Goal: Complete application form: Fill out and submit a form for a specific purpose

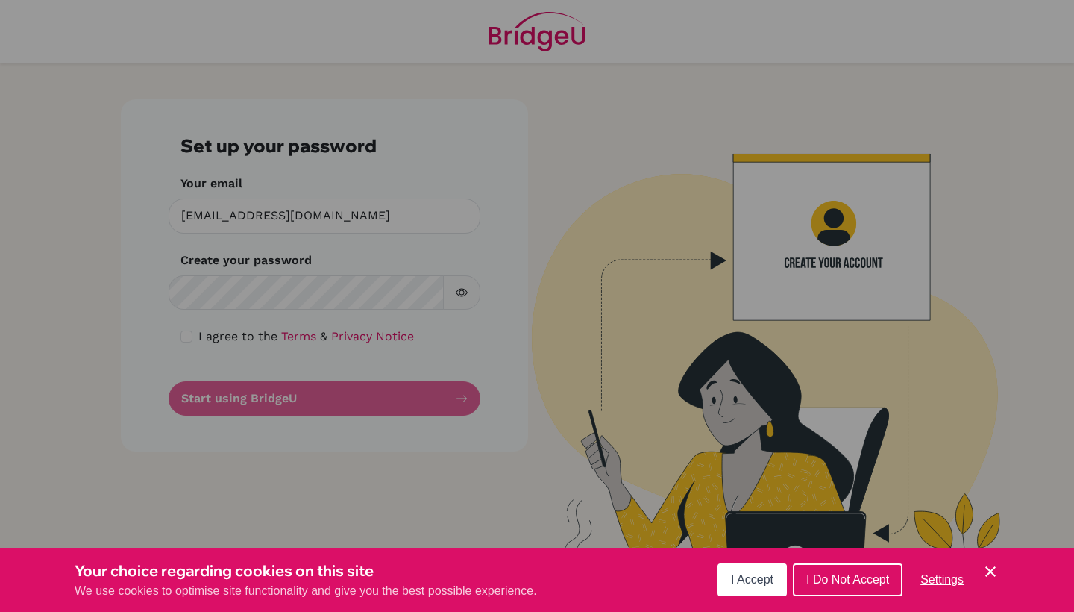
click at [759, 583] on span "I Accept" at bounding box center [752, 579] width 43 height 13
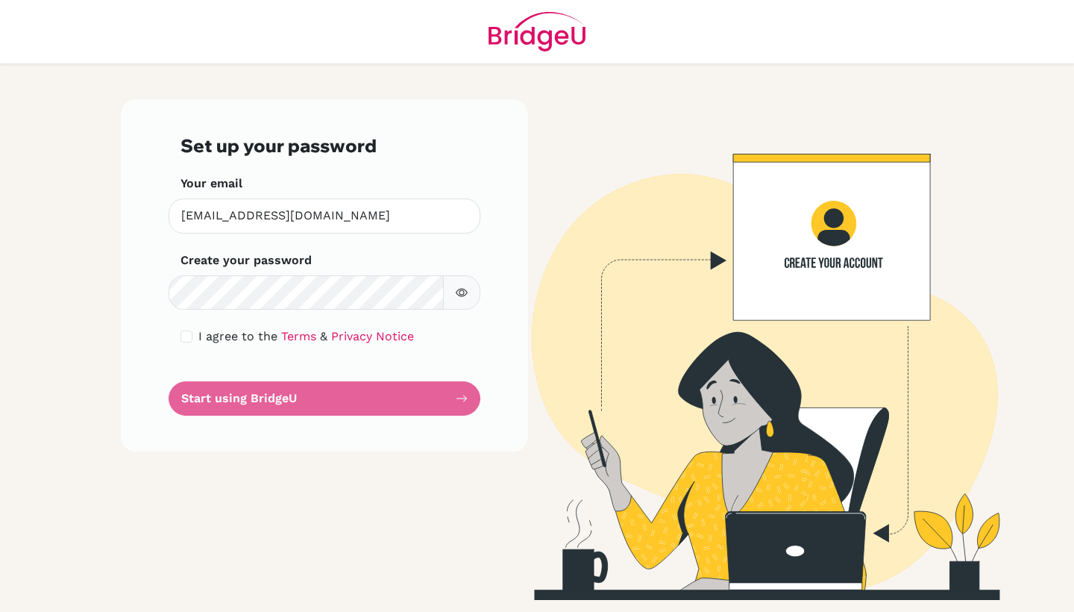
click at [181, 337] on input "checkbox" at bounding box center [187, 337] width 12 height 12
checkbox input "true"
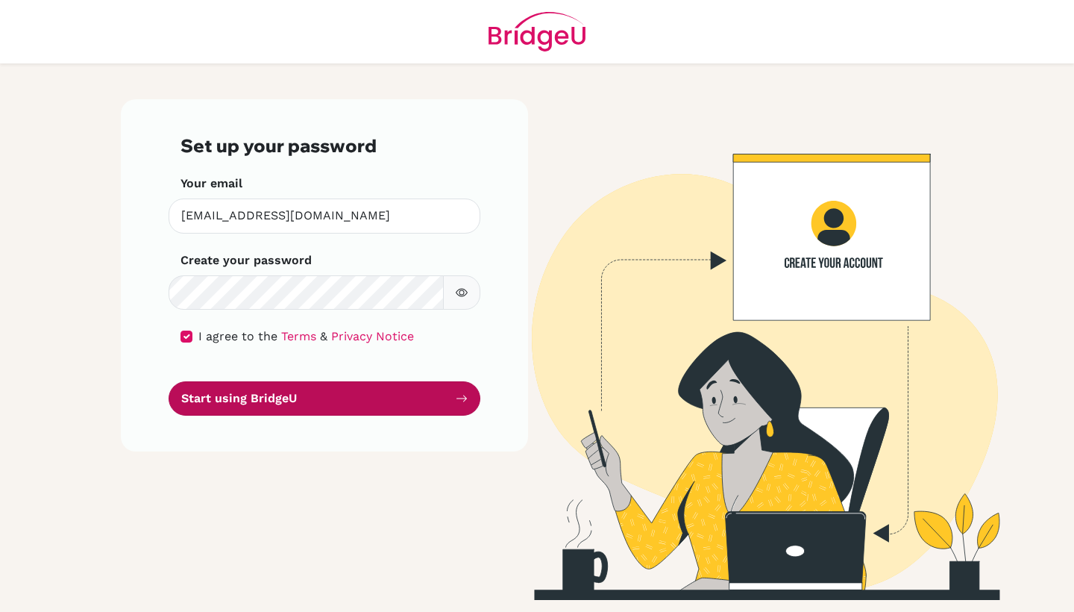
click at [245, 389] on button "Start using BridgeU" at bounding box center [325, 398] width 312 height 35
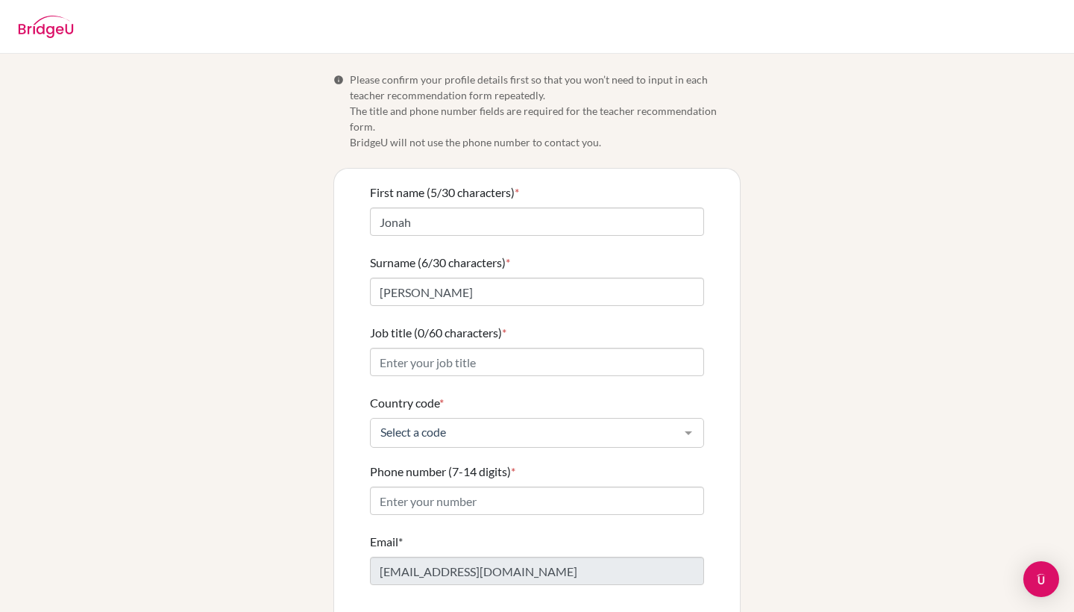
click at [427, 222] on form "First name (5/30 characters) * [PERSON_NAME] Surname (6/30 characters) * [PERSO…" at bounding box center [537, 417] width 334 height 466
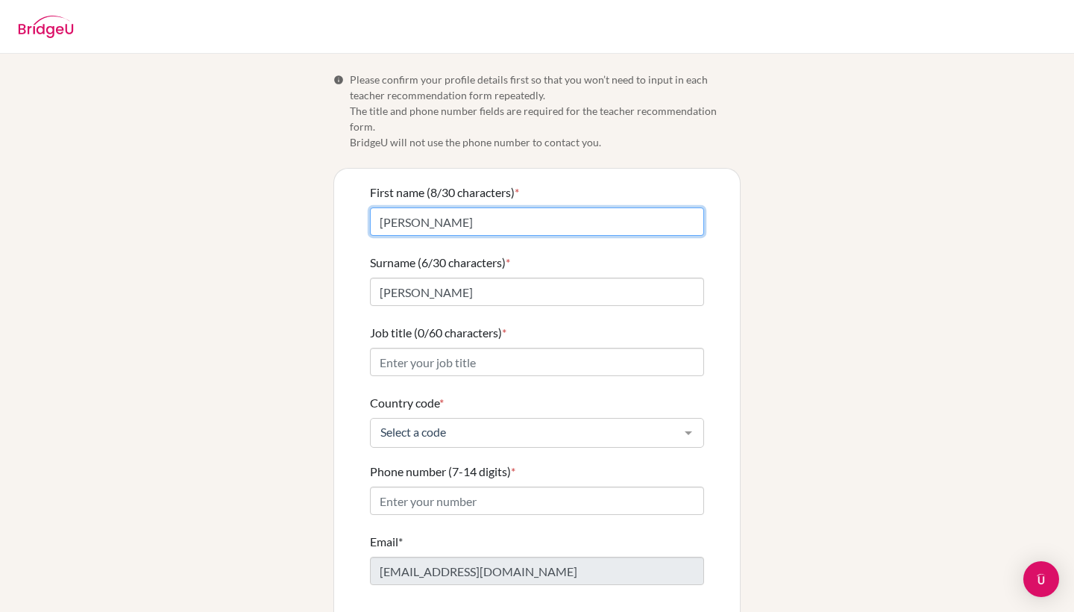
type input "[PERSON_NAME]"
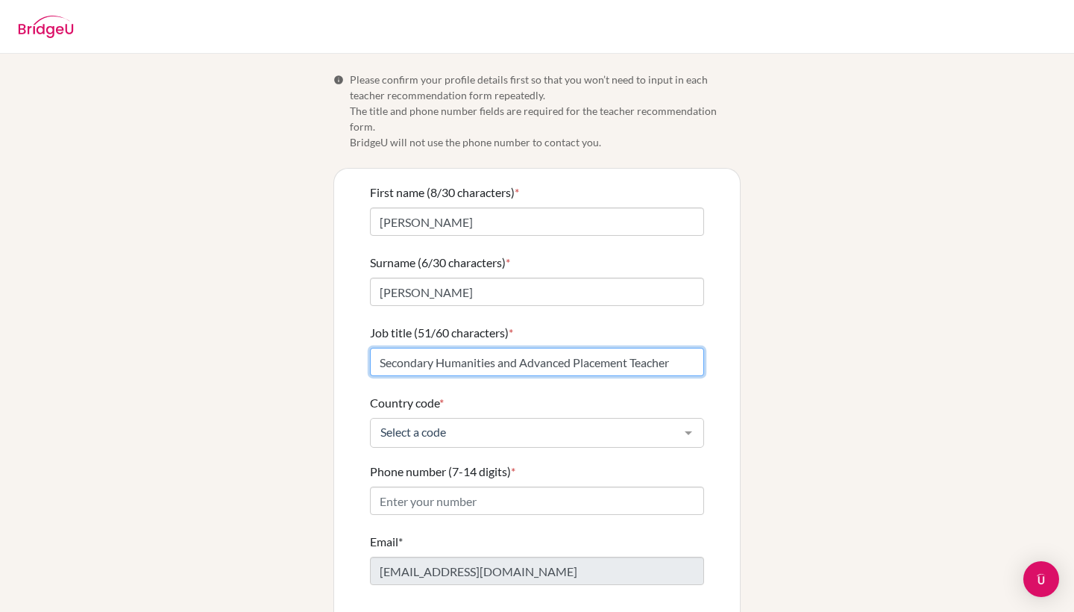
type input "Secondary Humanities and Advanced Placement Teacher"
click at [392, 426] on div "Select a code" at bounding box center [537, 433] width 334 height 30
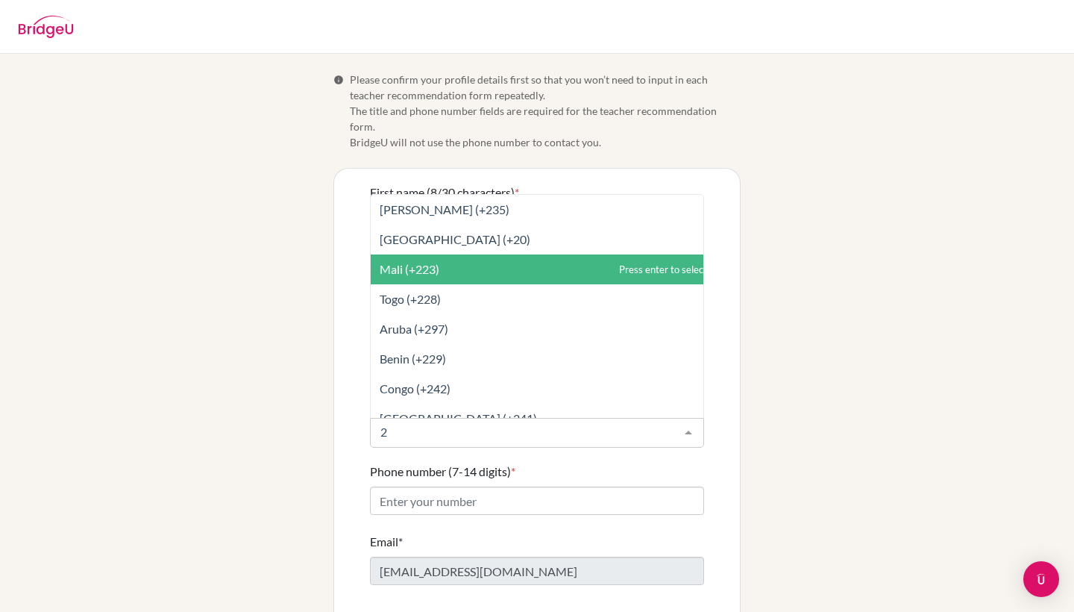
type input "29"
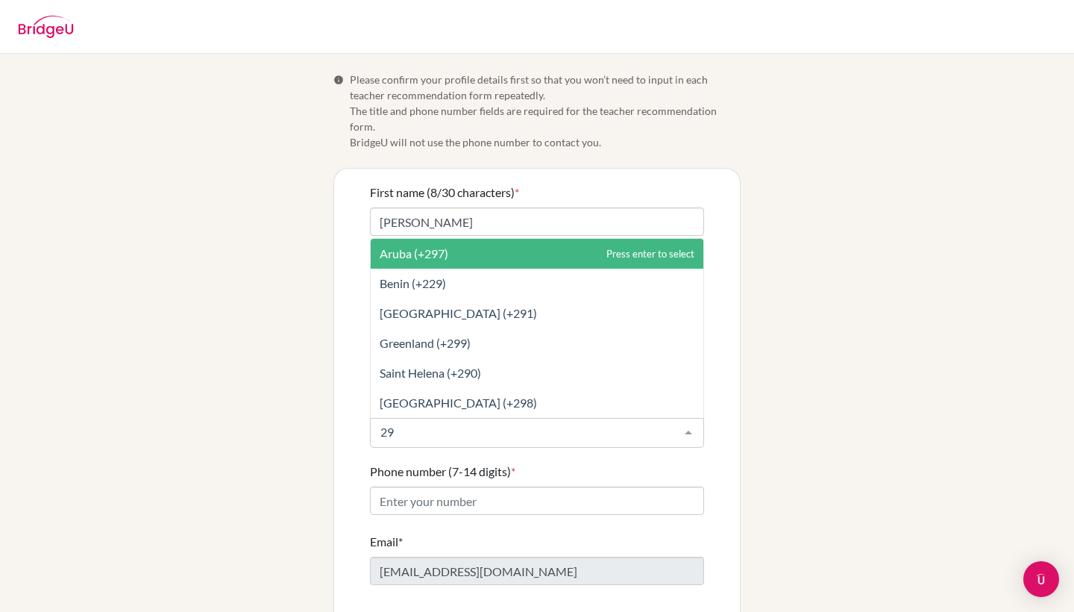
click at [489, 241] on span "Aruba (+297)" at bounding box center [537, 254] width 333 height 30
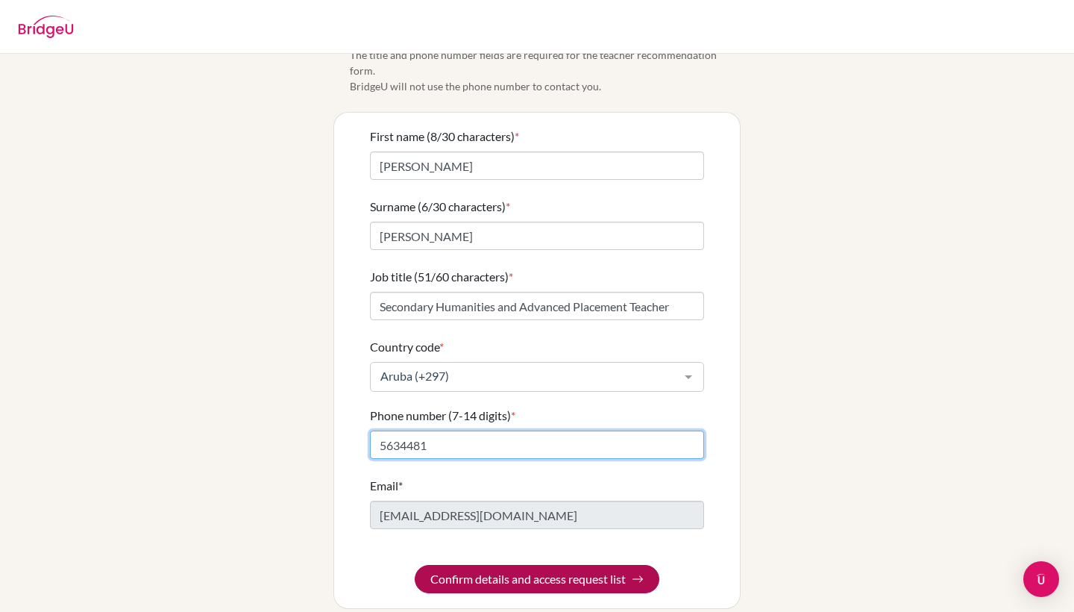
scroll to position [55, 0]
type input "5634481"
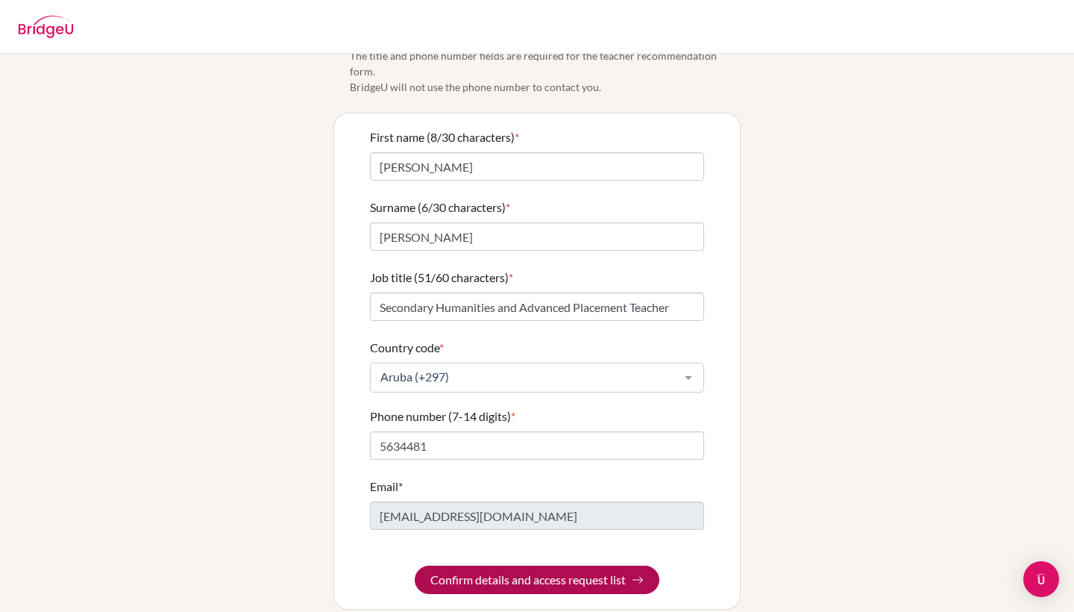
click at [510, 566] on button "Confirm details and access request list" at bounding box center [537, 580] width 245 height 28
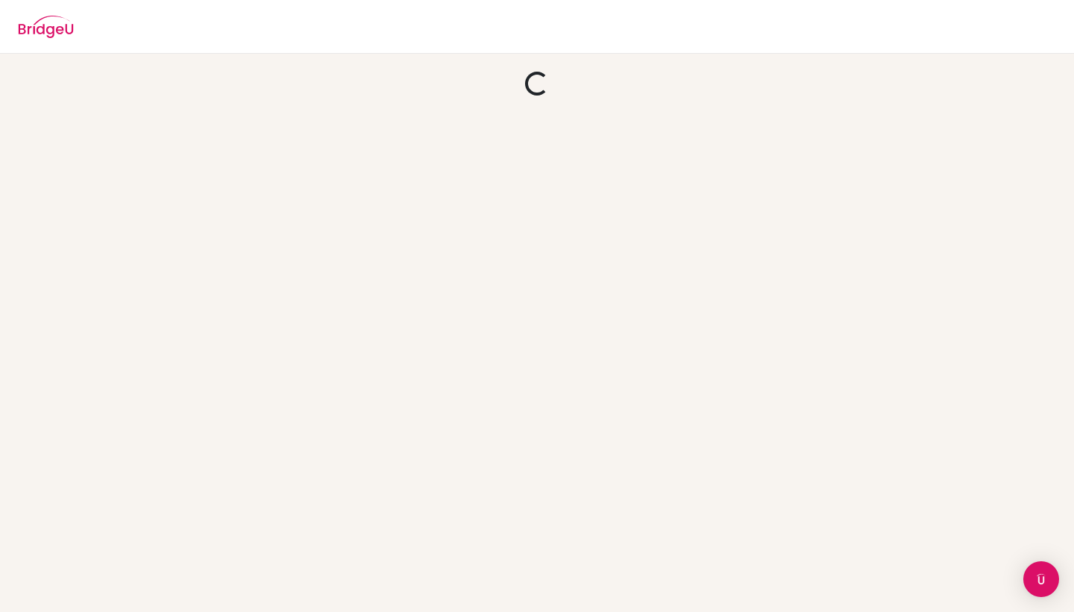
scroll to position [0, 0]
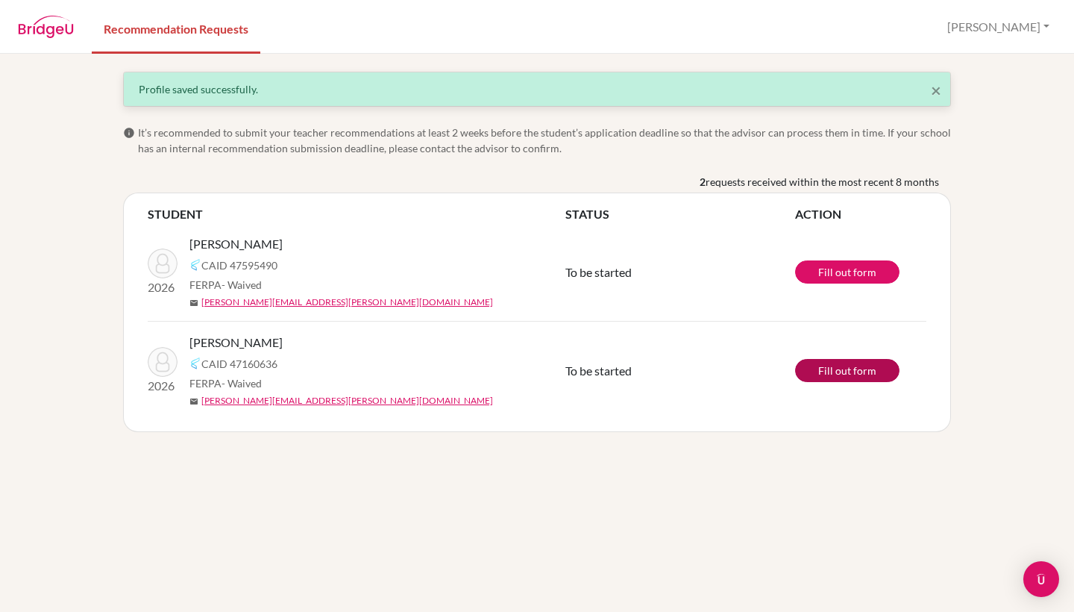
click at [845, 372] on link "Fill out form" at bounding box center [847, 370] width 104 height 23
